Goal: Task Accomplishment & Management: Use online tool/utility

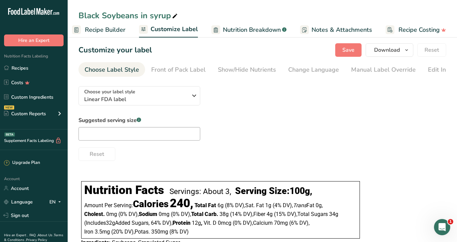
scroll to position [8, 0]
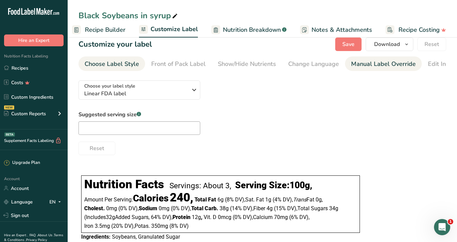
click at [381, 66] on div "Manual Label Override" at bounding box center [383, 64] width 65 height 9
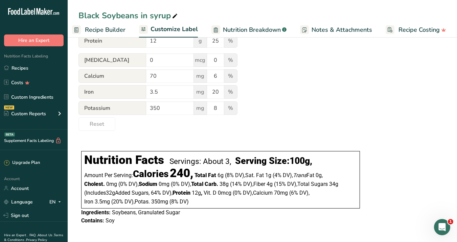
scroll to position [286, 0]
click at [151, 217] on div "Contains: Soy" at bounding box center [220, 221] width 279 height 8
click at [163, 213] on span "Soybeans, Granulated Sugar" at bounding box center [146, 212] width 68 height 6
click at [164, 212] on span "Soybeans, Granulated Sugar" at bounding box center [146, 212] width 68 height 6
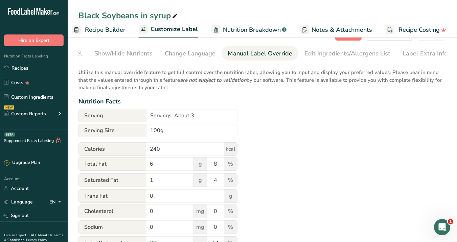
scroll to position [0, 0]
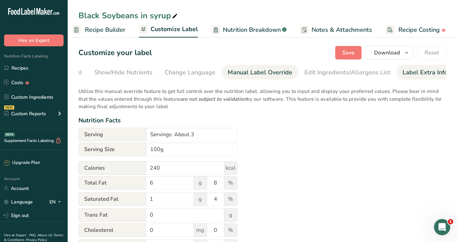
click at [423, 74] on div "Label Extra Info" at bounding box center [425, 72] width 45 height 9
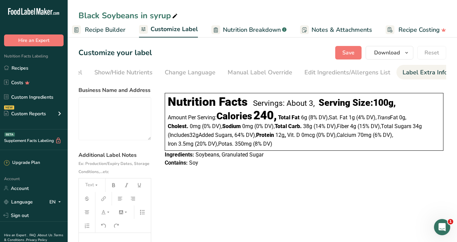
click at [246, 154] on span "Soybeans, Granulated Sugar" at bounding box center [230, 155] width 68 height 6
click at [130, 107] on textarea at bounding box center [115, 118] width 73 height 43
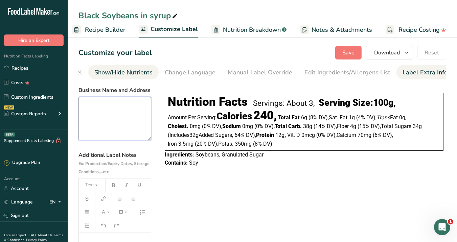
paste textarea "Distributor: AKANEYA COFFEE TEN, G.K. 666-23, [PERSON_NAME], KARUIZAWAMACHI, KI…"
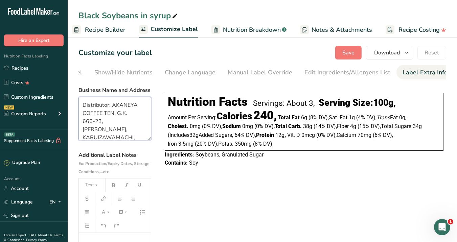
scroll to position [21, 0]
click at [114, 127] on textarea "Distributor: AKANEYA COFFEE TEN, G.K. 666-23, [PERSON_NAME], KARUIZAWAMACHI, KI…" at bounding box center [115, 118] width 73 height 43
type textarea "Distributor: AKANEYA COFFEE TEN, G.K. 666-23, [PERSON_NAME], KARUIZAWAMACHI, KI…"
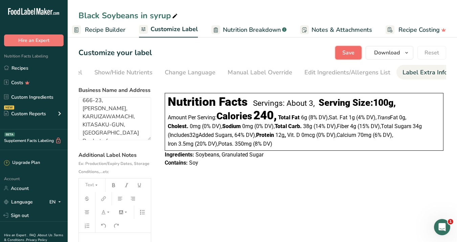
click at [349, 51] on span "Save" at bounding box center [348, 53] width 12 height 8
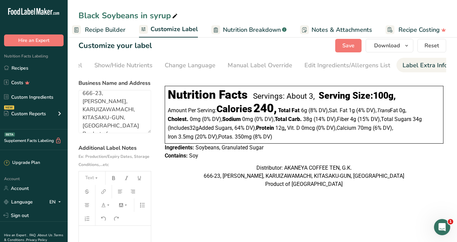
scroll to position [5, 0]
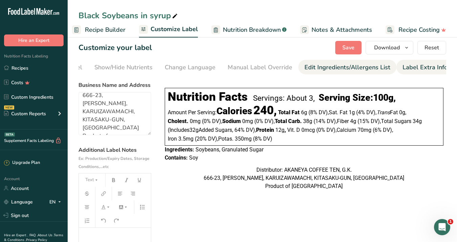
click at [345, 71] on div "Edit Ingredients/Allergens List" at bounding box center [348, 67] width 86 height 9
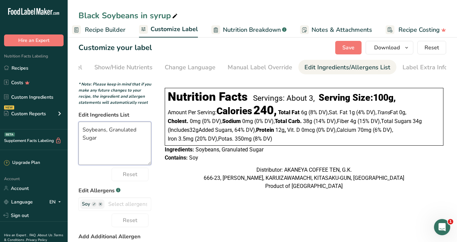
click at [137, 135] on textarea "Soybeans, Granulated Sugar" at bounding box center [115, 143] width 73 height 43
type textarea "Soybeans, Sugar"
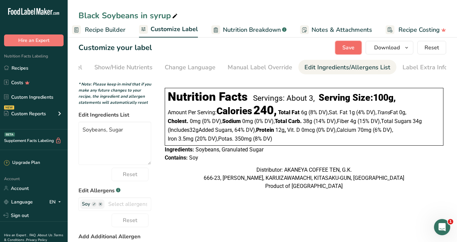
click at [353, 46] on span "Save" at bounding box center [348, 48] width 12 height 8
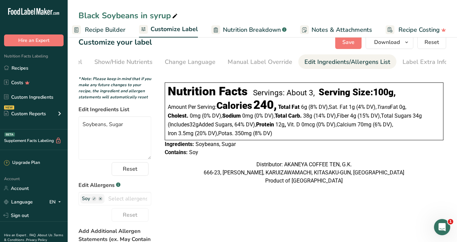
scroll to position [0, 0]
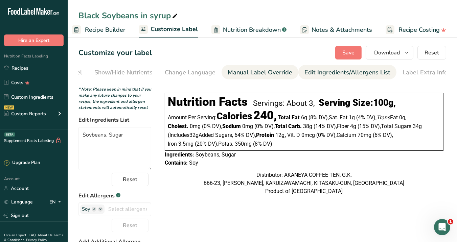
click at [271, 70] on div "Manual Label Override" at bounding box center [260, 72] width 65 height 9
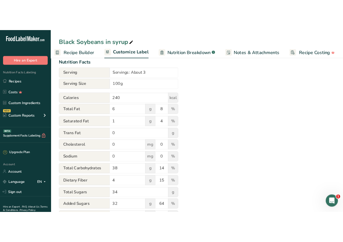
scroll to position [79, 0]
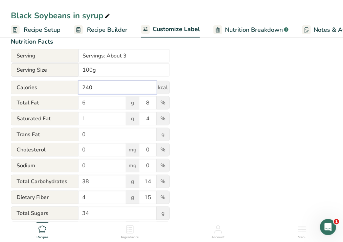
click at [98, 91] on input "240" at bounding box center [118, 88] width 78 height 14
type input "289"
click at [98, 105] on input "6" at bounding box center [103, 103] width 48 height 14
type input "9.4"
click at [153, 106] on input "8" at bounding box center [147, 103] width 17 height 14
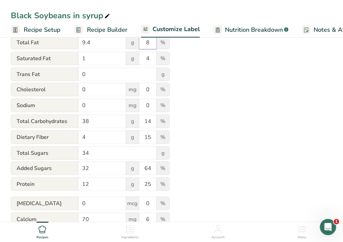
scroll to position [142, 0]
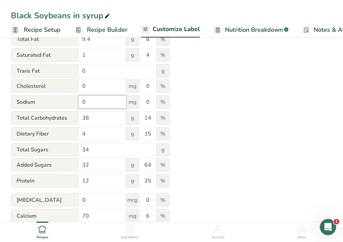
click at [92, 104] on input "0" at bounding box center [103, 102] width 48 height 14
type input "630"
click at [219, 93] on div "Utilize this manual override feature to get full control over the nutrition lab…" at bounding box center [171, 106] width 321 height 330
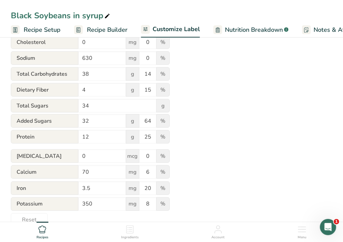
scroll to position [187, 0]
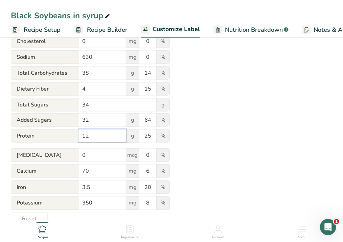
click at [102, 137] on input "12" at bounding box center [103, 136] width 48 height 14
type input "14.1"
click at [233, 147] on div "Utilize this manual override feature to get full control over the nutrition lab…" at bounding box center [171, 61] width 321 height 330
click at [105, 72] on input "38" at bounding box center [103, 73] width 48 height 14
type input "37"
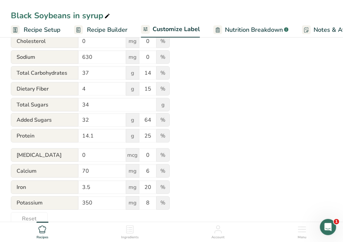
click at [249, 96] on div "Utilize this manual override feature to get full control over the nutrition lab…" at bounding box center [171, 61] width 321 height 330
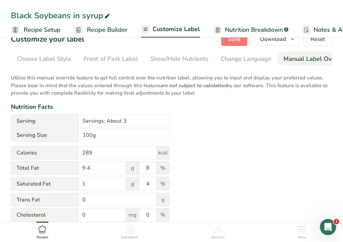
scroll to position [0, 0]
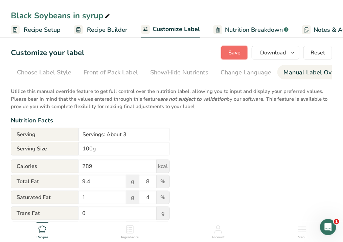
click at [237, 54] on span "Save" at bounding box center [234, 53] width 12 height 8
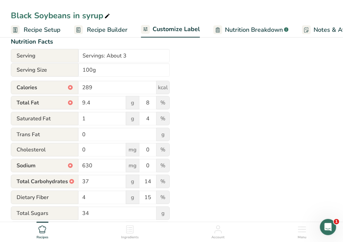
scroll to position [79, 0]
drag, startPoint x: 177, startPoint y: 157, endPoint x: 60, endPoint y: 41, distance: 164.4
click at [60, 41] on div "Utilize this manual override feature to get full control over the nutrition lab…" at bounding box center [171, 170] width 321 height 330
copy div "Serving Serving Size Calories * kcal Total Fat * g % Saturated Fat g % Trans Fa…"
click at [224, 151] on div "Utilize this manual override feature to get full control over the nutrition lab…" at bounding box center [171, 170] width 321 height 330
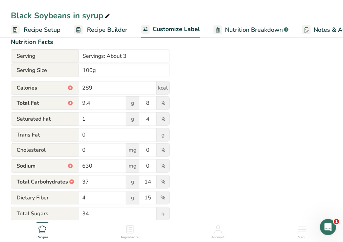
click at [17, 58] on span "Serving" at bounding box center [45, 56] width 68 height 14
drag, startPoint x: 17, startPoint y: 58, endPoint x: 77, endPoint y: 78, distance: 63.0
click at [77, 78] on form "Serving Servings: About 3 Serving Size 100g Calories * 289 kcal Total Fat * 9.4…" at bounding box center [90, 192] width 159 height 286
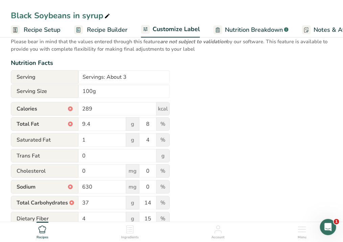
scroll to position [46, 0]
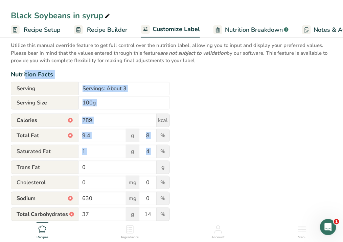
drag, startPoint x: 11, startPoint y: 76, endPoint x: 124, endPoint y: 162, distance: 142.0
click at [124, 162] on div "Utilize this manual override feature to get full control over the nutrition lab…" at bounding box center [171, 203] width 321 height 330
click at [210, 148] on div "Utilize this manual override feature to get full control over the nutrition lab…" at bounding box center [171, 203] width 321 height 330
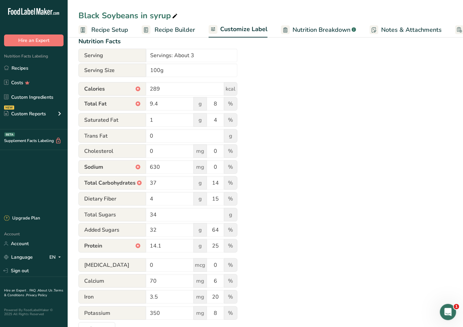
scroll to position [80, 0]
click at [214, 104] on input "8" at bounding box center [215, 104] width 17 height 14
type input "12"
click at [218, 170] on input "0" at bounding box center [215, 167] width 17 height 14
type input "27"
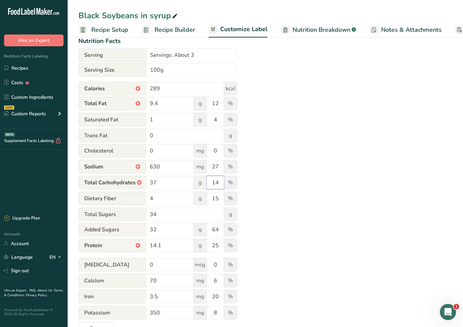
click at [217, 184] on input "14" at bounding box center [215, 183] width 17 height 14
click at [220, 242] on input "25" at bounding box center [215, 246] width 17 height 14
type input "28"
click at [341, 205] on div "Utilize this manual override feature to get full control over the nutrition lab…" at bounding box center [266, 170] width 374 height 332
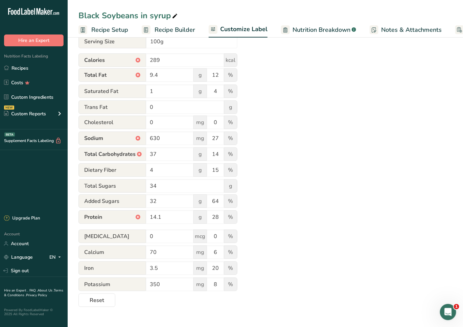
scroll to position [137, 0]
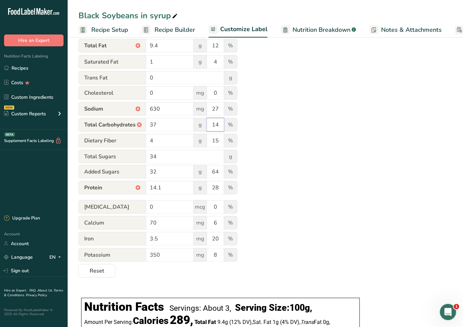
click at [220, 125] on input "14" at bounding box center [215, 125] width 17 height 14
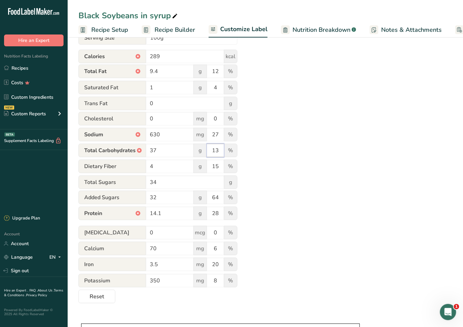
scroll to position [0, 0]
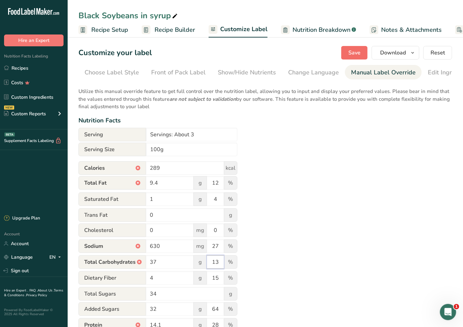
type input "13"
click at [352, 49] on span "Save" at bounding box center [355, 53] width 12 height 8
click at [410, 52] on span "button" at bounding box center [413, 53] width 8 height 8
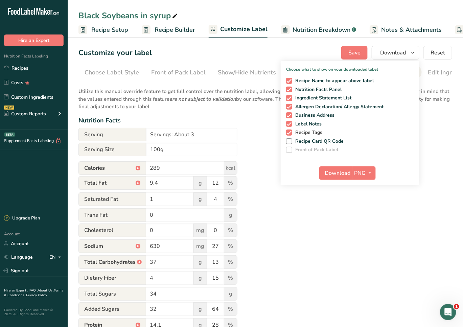
click at [292, 133] on span at bounding box center [289, 133] width 6 height 6
click at [291, 133] on input "Recipe Tags" at bounding box center [288, 132] width 4 height 4
checkbox input "false"
click at [374, 174] on span "button" at bounding box center [370, 173] width 8 height 8
click at [329, 220] on div "Utilize this manual override feature to get full control over the nutrition lab…" at bounding box center [266, 250] width 374 height 332
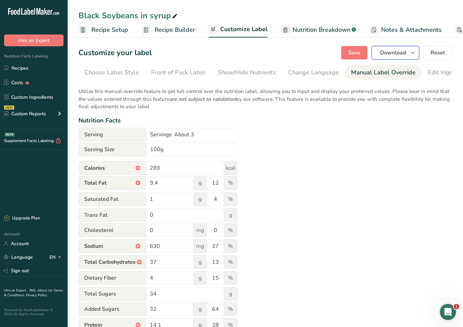
click at [394, 49] on span "Download" at bounding box center [393, 53] width 26 height 8
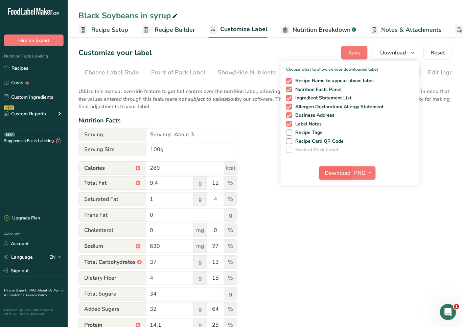
click at [340, 174] on span "Download" at bounding box center [338, 173] width 26 height 8
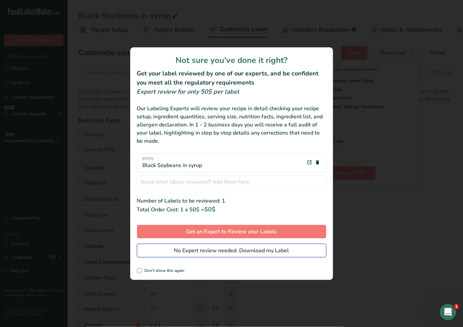
click at [233, 242] on span "No Expert review needed. Download my Label" at bounding box center [231, 251] width 115 height 8
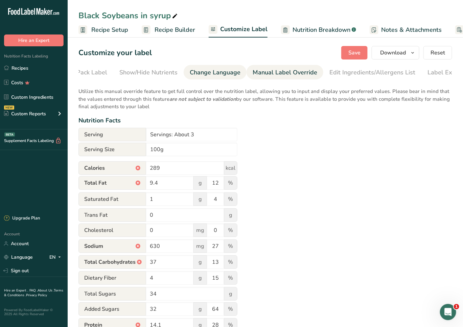
scroll to position [0, 118]
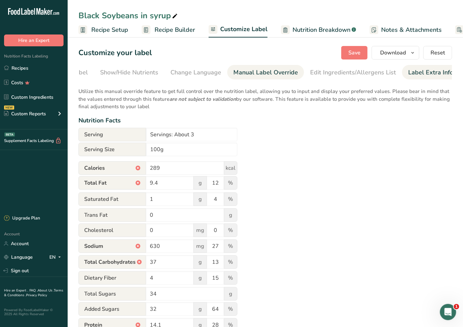
click at [439, 72] on div "Label Extra Info" at bounding box center [430, 72] width 45 height 9
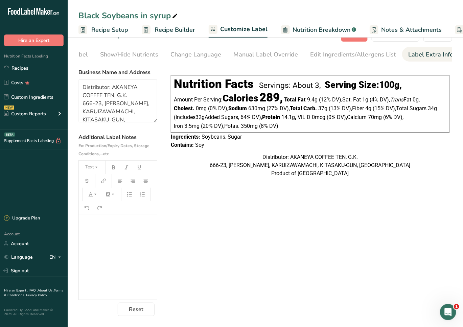
scroll to position [0, 0]
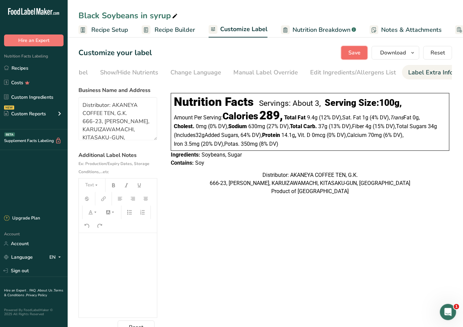
click at [356, 52] on span "Save" at bounding box center [355, 53] width 12 height 8
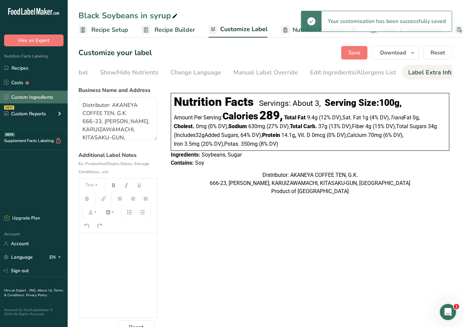
click at [41, 95] on link "Custom Ingredients" at bounding box center [34, 97] width 68 height 13
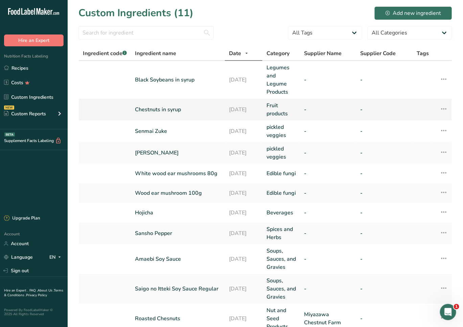
click at [181, 112] on link "Chestnuts in syrup" at bounding box center [178, 110] width 86 height 8
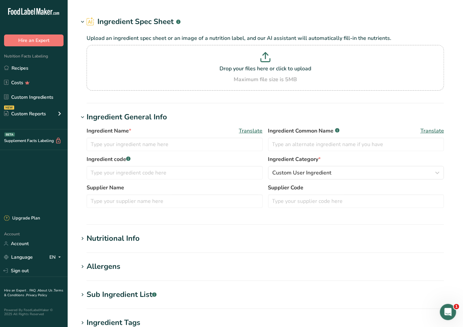
type input "Chestnuts in syrup"
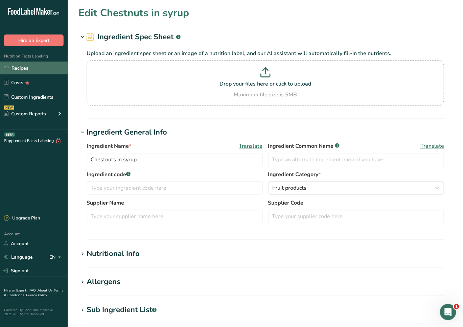
click at [27, 70] on link "Recipes" at bounding box center [34, 68] width 68 height 13
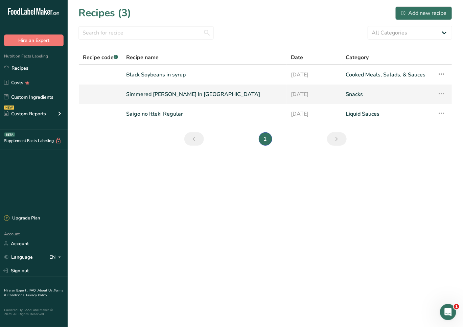
click at [177, 94] on link "Simmered [PERSON_NAME] In [GEOGRAPHIC_DATA]" at bounding box center [204, 94] width 157 height 14
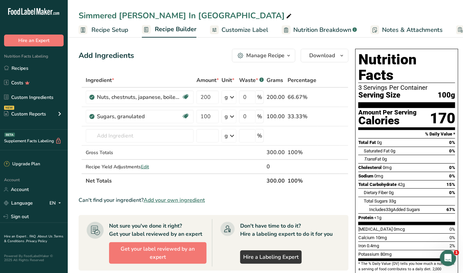
click at [251, 30] on span "Customize Label" at bounding box center [244, 29] width 47 height 9
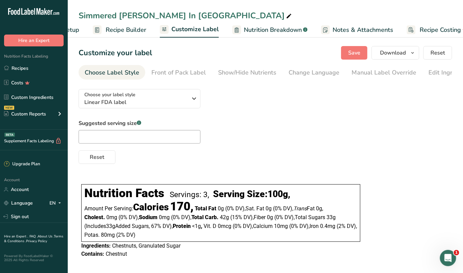
scroll to position [0, 64]
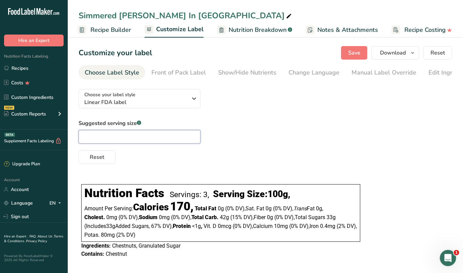
click at [155, 138] on input "text" at bounding box center [140, 137] width 122 height 14
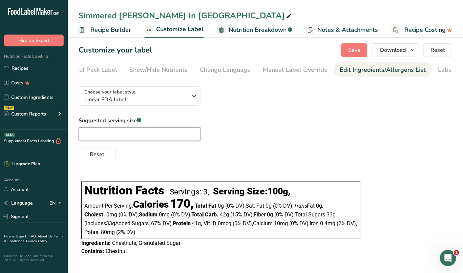
scroll to position [0, 118]
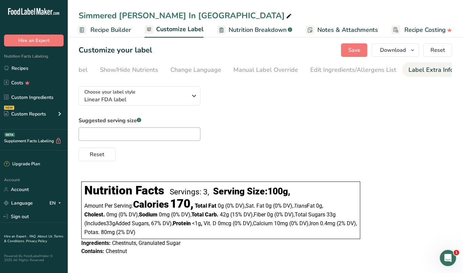
click at [413, 68] on div "Label Extra Info" at bounding box center [430, 69] width 45 height 9
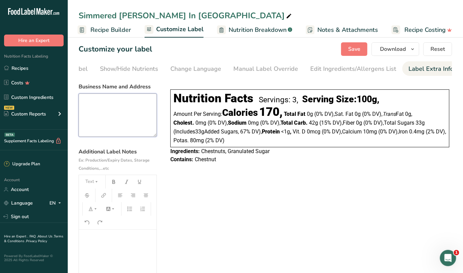
click at [136, 127] on textarea at bounding box center [118, 114] width 78 height 43
paste textarea "666-23, [PERSON_NAME], KARUIZAWAMACHI, KITASAKU-GUN, [GEOGRAPHIC_DATA]"
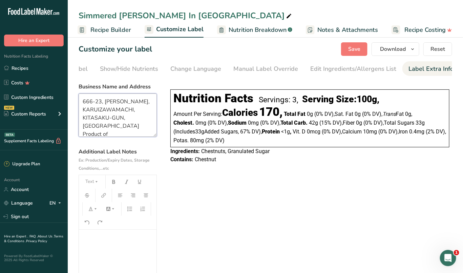
click at [84, 102] on textarea "666-23, [PERSON_NAME], KARUIZAWAMACHI, KITASAKU-GUN, [GEOGRAPHIC_DATA] Product …" at bounding box center [118, 114] width 78 height 43
paste textarea "AKANEYA COFFEE TEN, G.K."
type textarea "AKANEYA COFFEE TEN, G.K. 666-23, [PERSON_NAME], KARUIZAWAMACHI, KITASAKU-GUN, […"
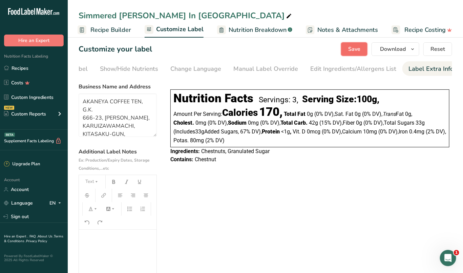
click at [354, 49] on span "Save" at bounding box center [354, 49] width 12 height 8
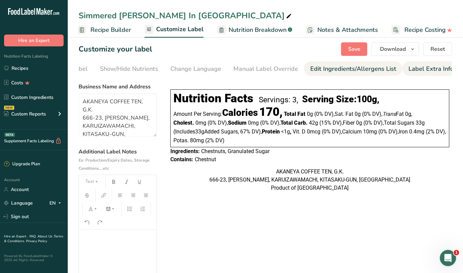
click at [337, 70] on div "Edit Ingredients/Allergens List" at bounding box center [353, 68] width 86 height 9
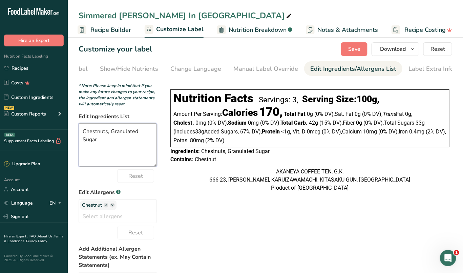
click at [139, 133] on textarea "Chestnuts, Granulated Sugar" at bounding box center [118, 144] width 78 height 43
type textarea "Chestnuts, Sugar"
click at [357, 53] on span "Save" at bounding box center [354, 49] width 12 height 8
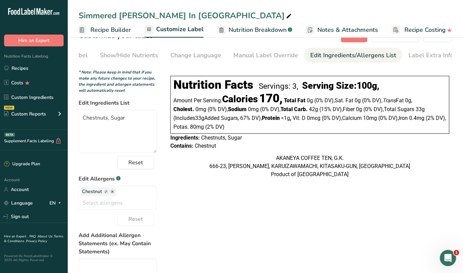
scroll to position [0, 0]
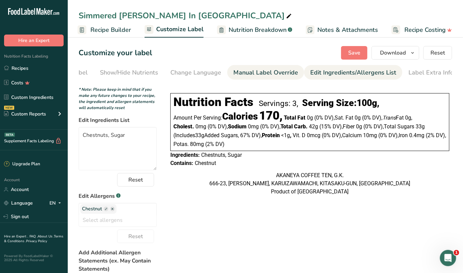
click at [259, 74] on div "Manual Label Override" at bounding box center [265, 72] width 65 height 9
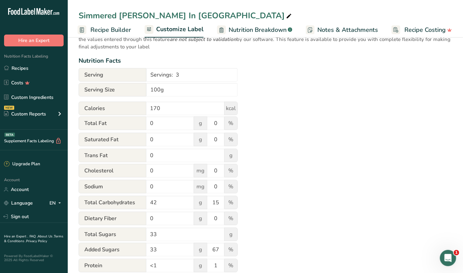
scroll to position [60, 0]
click at [163, 112] on input "170" at bounding box center [185, 109] width 78 height 14
type input "1"
type input "240"
click at [174, 130] on input "0" at bounding box center [170, 124] width 48 height 14
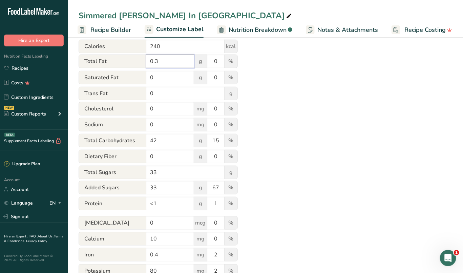
scroll to position [124, 0]
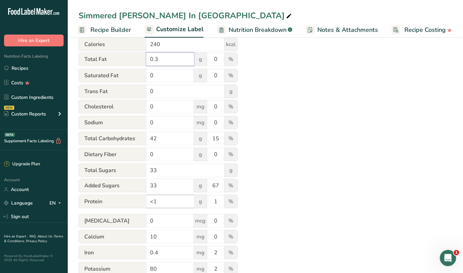
type input "0.3"
click at [180, 206] on input "<1" at bounding box center [170, 202] width 48 height 14
type input "<"
type input "1.6"
click at [164, 140] on input "42" at bounding box center [170, 139] width 48 height 14
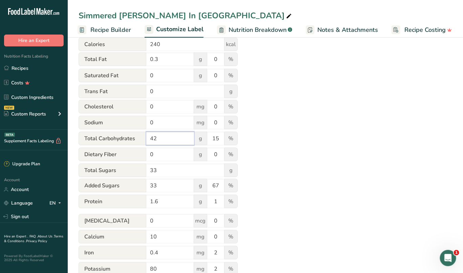
type input "4"
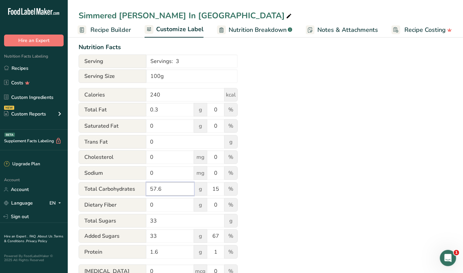
scroll to position [0, 0]
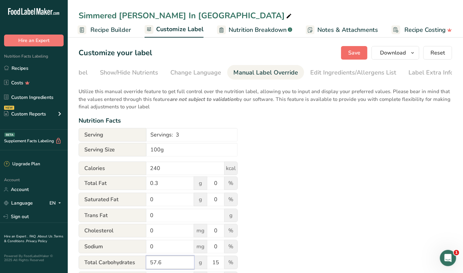
type input "57.6"
click at [352, 55] on span "Save" at bounding box center [354, 53] width 12 height 8
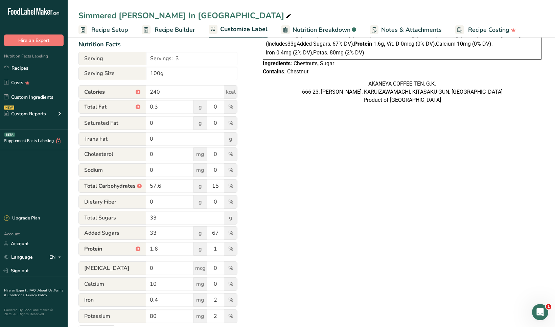
scroll to position [88, 0]
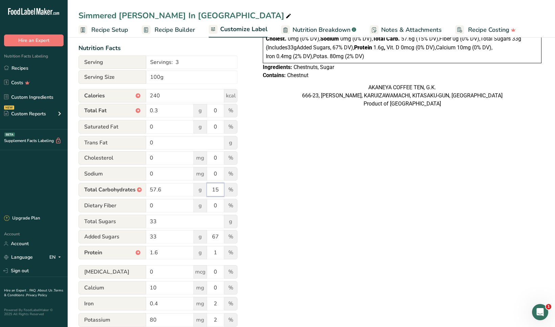
click at [218, 194] on input "15" at bounding box center [215, 190] width 17 height 14
type input "1"
type input "21"
click at [220, 242] on input "1" at bounding box center [215, 253] width 17 height 14
type input "3"
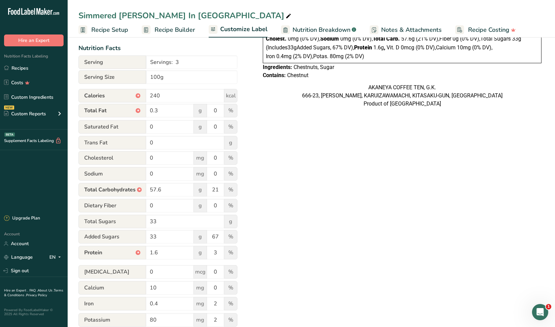
click at [407, 152] on div "Choose your label style Linear FDA label USA (FDA) Standard FDA label Tabular F…" at bounding box center [312, 169] width 466 height 347
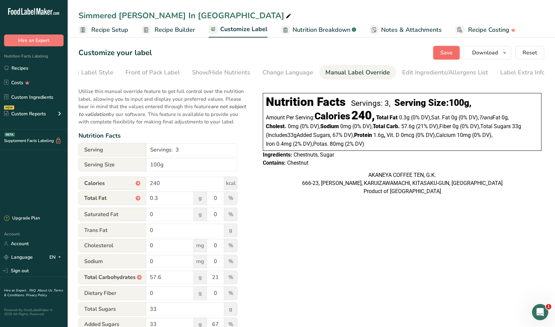
click at [452, 55] on span "Save" at bounding box center [447, 53] width 12 height 8
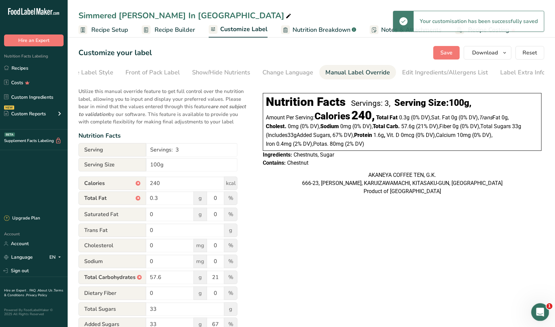
click at [457, 242] on icon "Open Intercom Messenger" at bounding box center [539, 311] width 11 height 11
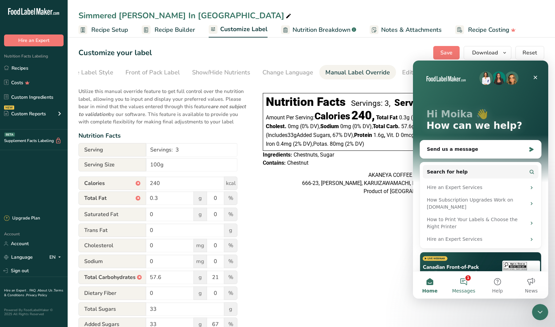
click at [457, 242] on button "1 Messages" at bounding box center [464, 285] width 34 height 27
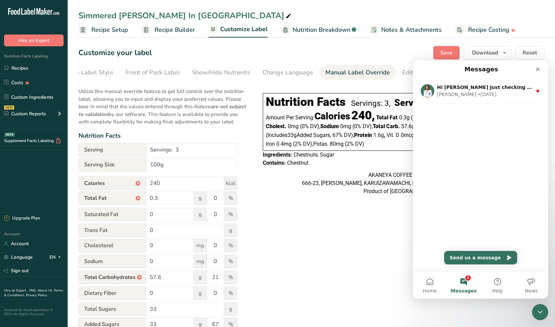
click at [391, 242] on div "Choose your label style Linear FDA label USA (FDA) Standard FDA label Tabular F…" at bounding box center [312, 257] width 466 height 347
click at [457, 68] on div "Close" at bounding box center [538, 69] width 12 height 12
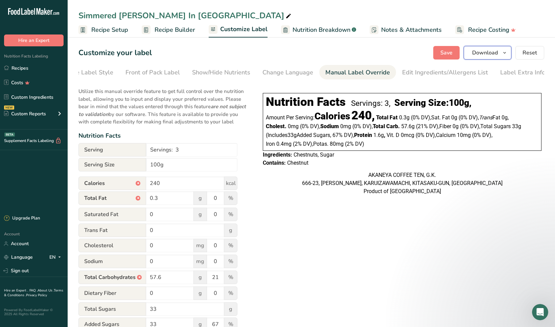
click at [457, 55] on span "Download" at bounding box center [485, 53] width 26 height 8
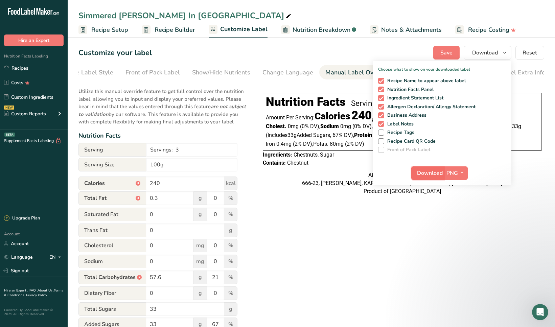
click at [437, 174] on span "Download" at bounding box center [430, 173] width 26 height 8
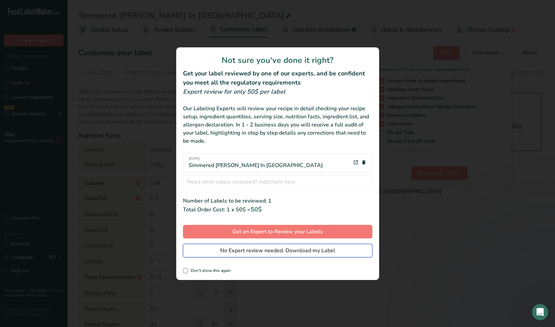
click at [312, 242] on span "No Expert review needed. Download my Label" at bounding box center [277, 251] width 115 height 8
